Goal: Connect with others: Connect with others

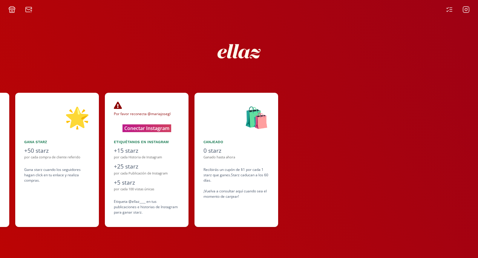
scroll to position [0, 364]
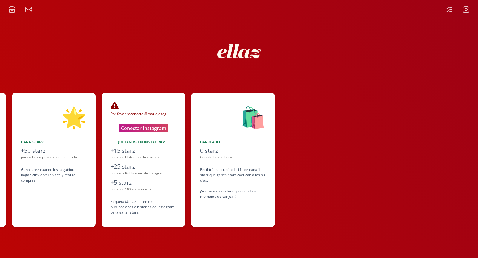
drag, startPoint x: 332, startPoint y: 219, endPoint x: 202, endPoint y: 223, distance: 129.7
click at [202, 223] on div "👋 [PERSON_NAME] ¡Bienvenida a ellaz Ambassador program🍒! Estamos muy felices de…" at bounding box center [239, 160] width 478 height 140
click at [373, 186] on div at bounding box center [379, 160] width 197 height 134
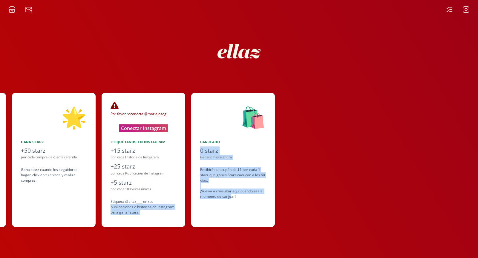
drag, startPoint x: 232, startPoint y: 199, endPoint x: 183, endPoint y: 200, distance: 48.4
click at [183, 200] on div "👋 [PERSON_NAME] ¡Bienvenida a ellaz Ambassador program🍒! Estamos muy felices de…" at bounding box center [239, 160] width 478 height 140
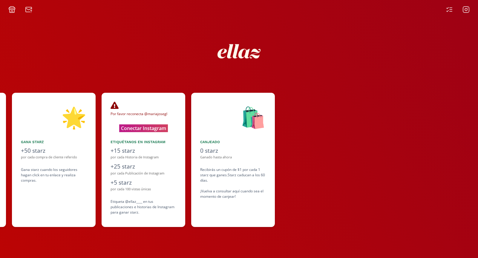
click at [312, 209] on div at bounding box center [379, 160] width 197 height 134
click at [140, 129] on button "Conectar Instagram" at bounding box center [143, 128] width 59 height 9
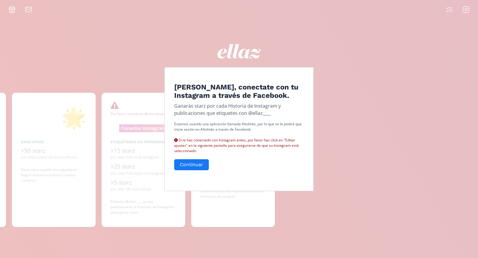
click at [324, 161] on div "[PERSON_NAME], conectate con tu Instagram a través de Facebook. Ganarás starz p…" at bounding box center [239, 129] width 478 height 258
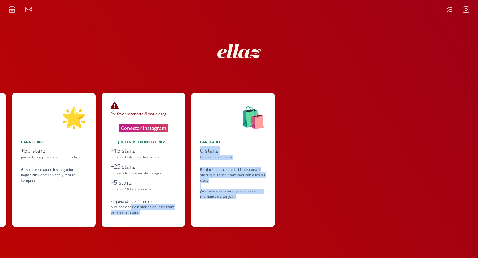
drag, startPoint x: 131, startPoint y: 207, endPoint x: 253, endPoint y: 205, distance: 122.2
click at [253, 205] on div "👋 [PERSON_NAME] ¡Bienvenida a ellaz Ambassador program🍒! Estamos muy felices de…" at bounding box center [239, 160] width 478 height 140
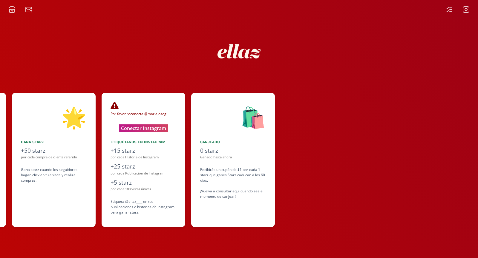
click at [300, 214] on div at bounding box center [379, 160] width 197 height 134
drag, startPoint x: 212, startPoint y: 190, endPoint x: 277, endPoint y: 188, distance: 64.6
click at [277, 188] on div "🛍️ Canjeado 0 starz Ganado hasta ahora Recibirás un cupón de $1 por cada 1 star…" at bounding box center [236, 160] width 90 height 134
click at [305, 154] on div at bounding box center [379, 160] width 197 height 134
drag, startPoint x: 123, startPoint y: 110, endPoint x: 165, endPoint y: 108, distance: 41.9
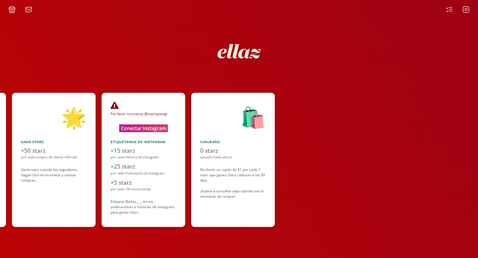
click at [165, 108] on div "Por favor reconecta @mariajosegl Su Instagram puede desconectarse si han pasado…" at bounding box center [144, 109] width 66 height 15
click at [35, 141] on div "Gana starz" at bounding box center [54, 142] width 66 height 5
click at [20, 154] on div "🌟 Gana starz +50 starz por cada compra de cliente referido Gana starz cuando lo…" at bounding box center [54, 160] width 84 height 134
click at [50, 174] on div "Gana starz cuando los seguidores hagan click en tu enlace y realiza compras ." at bounding box center [54, 175] width 66 height 16
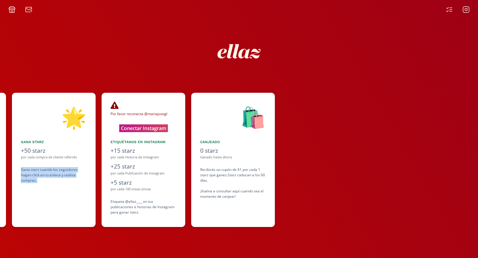
click at [50, 174] on div "Gana starz cuando los seguidores hagan click en tu enlace y realiza compras ." at bounding box center [54, 175] width 66 height 16
drag, startPoint x: 338, startPoint y: 146, endPoint x: 331, endPoint y: 144, distance: 7.7
click at [338, 146] on div at bounding box center [379, 160] width 197 height 134
